Goal: Information Seeking & Learning: Learn about a topic

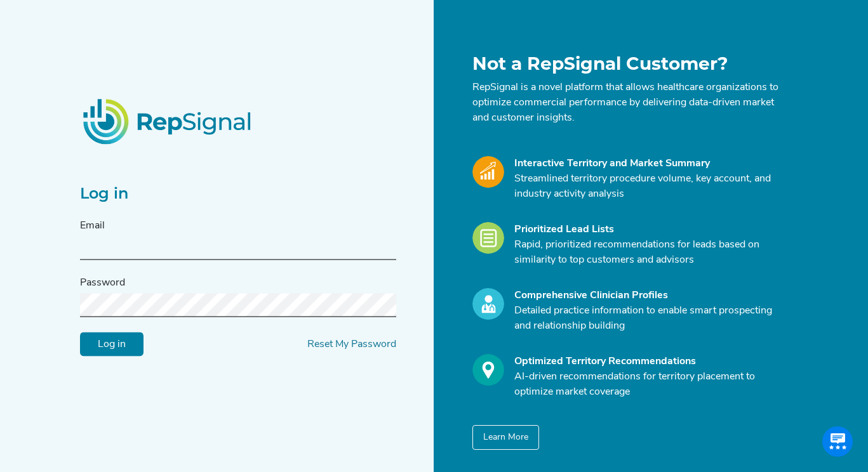
click at [225, 258] on input "text" at bounding box center [238, 248] width 316 height 23
click at [265, 246] on input "text" at bounding box center [238, 248] width 316 height 23
type input "tkofol@s2nhealth.com"
click at [80, 333] on input "Log in" at bounding box center [111, 345] width 63 height 24
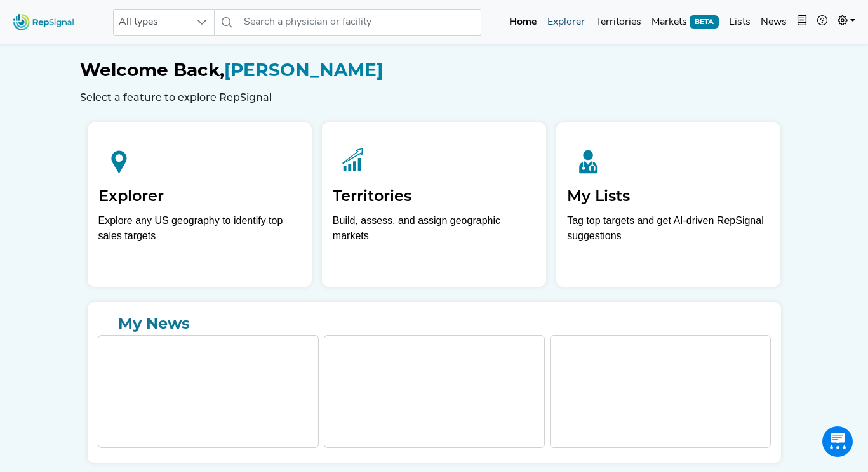
click at [562, 29] on link "Explorer" at bounding box center [566, 22] width 48 height 25
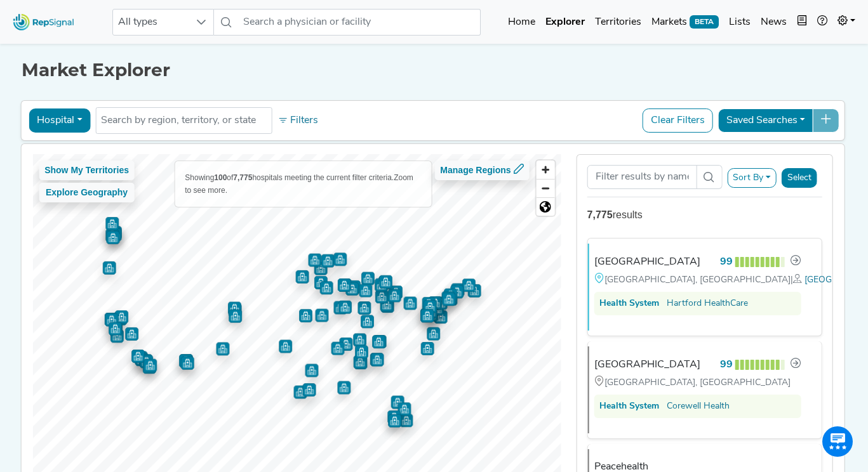
click at [74, 116] on button "Hospital" at bounding box center [60, 121] width 62 height 24
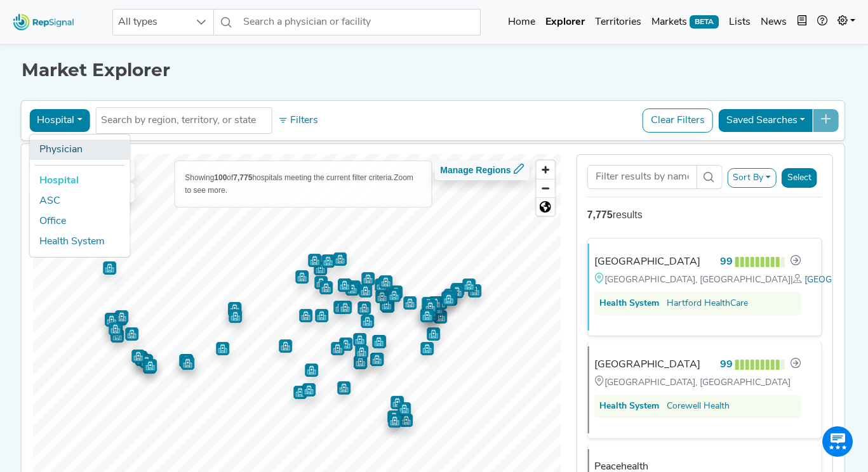
click at [86, 154] on link "Physician" at bounding box center [79, 150] width 100 height 20
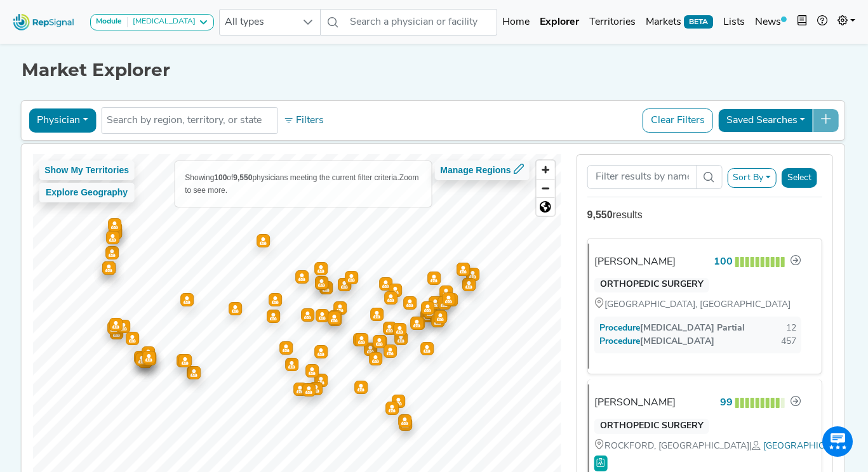
click at [434, 277] on icon "Map marker" at bounding box center [433, 278] width 7 height 8
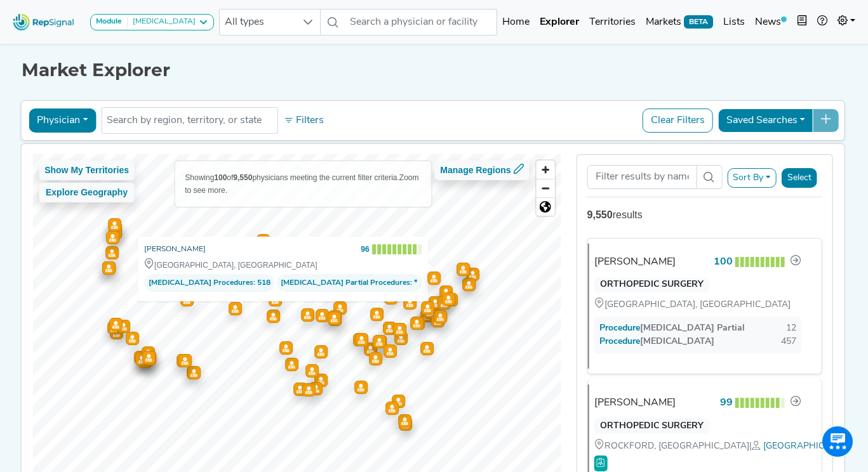
click at [154, 246] on link "[PERSON_NAME]" at bounding box center [175, 249] width 62 height 13
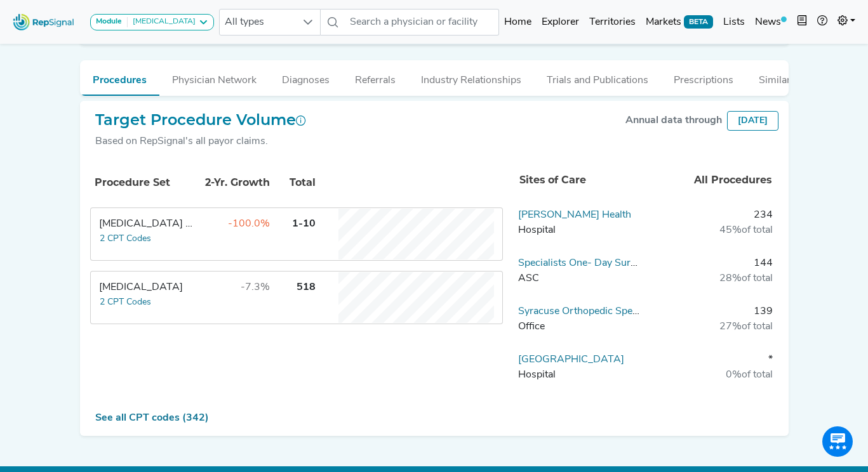
scroll to position [319, 0]
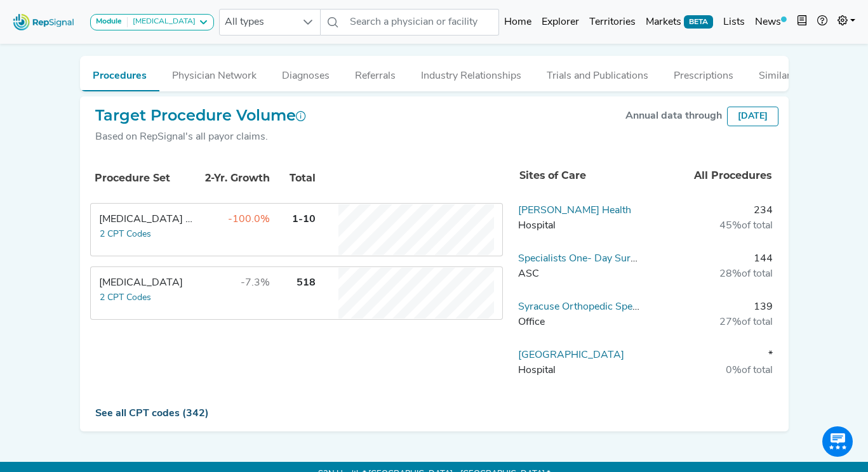
click at [175, 409] on link "See all CPT codes (342)" at bounding box center [152, 414] width 114 height 10
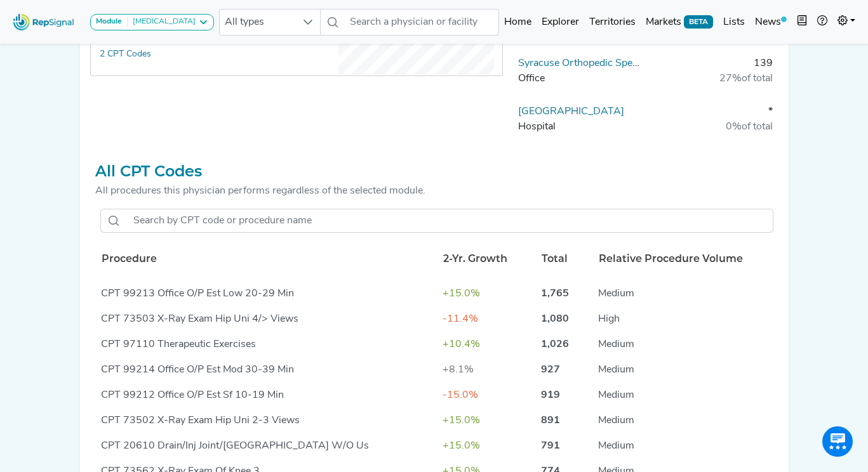
scroll to position [567, 0]
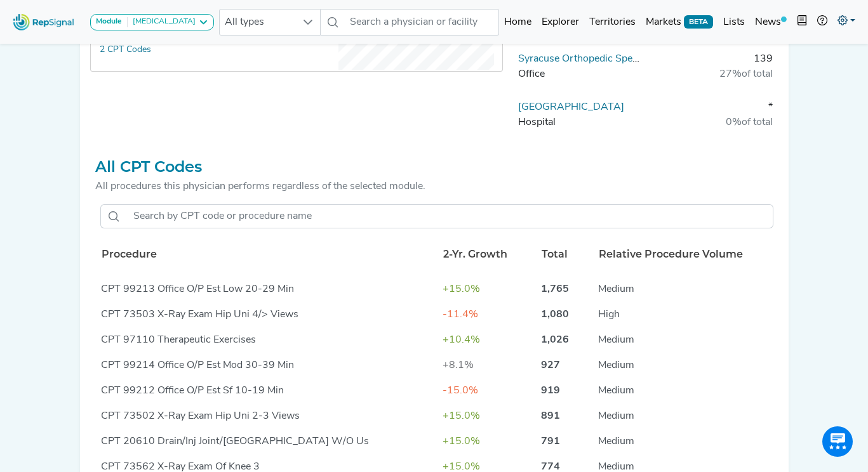
click at [839, 17] on icon at bounding box center [842, 20] width 10 height 10
click at [809, 49] on link "My Account" at bounding box center [809, 54] width 100 height 25
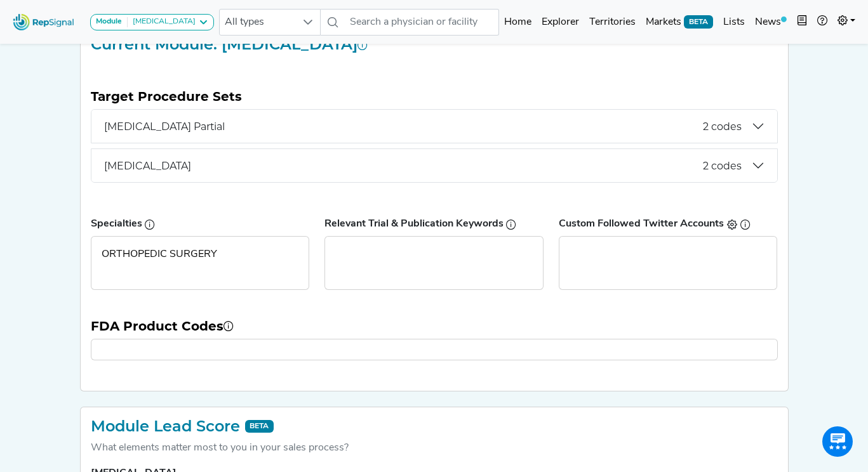
scroll to position [194, 0]
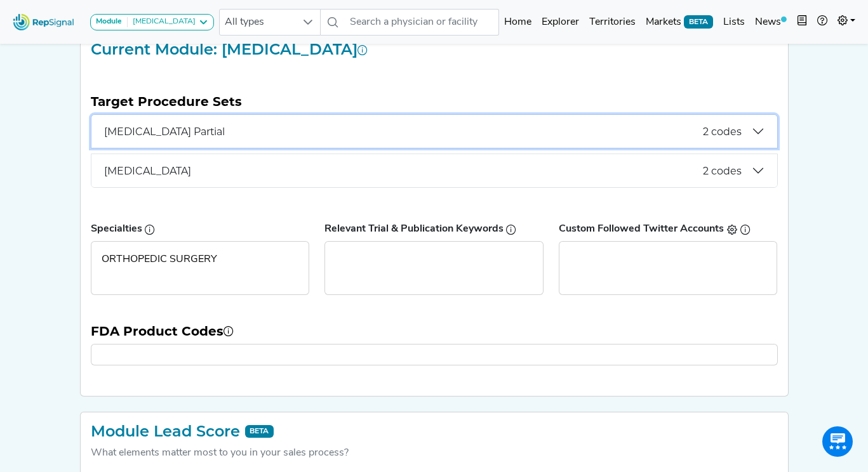
click at [343, 140] on button "[MEDICAL_DATA] Partial 2 codes" at bounding box center [434, 131] width 686 height 33
